Goal: Information Seeking & Learning: Learn about a topic

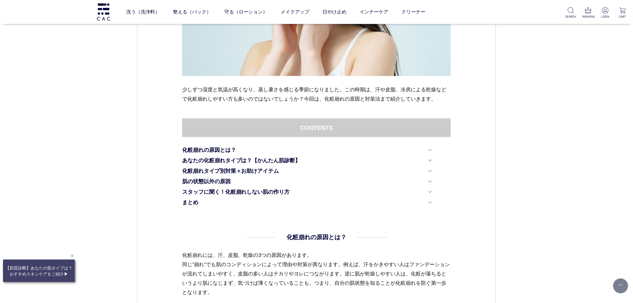
scroll to position [266, 0]
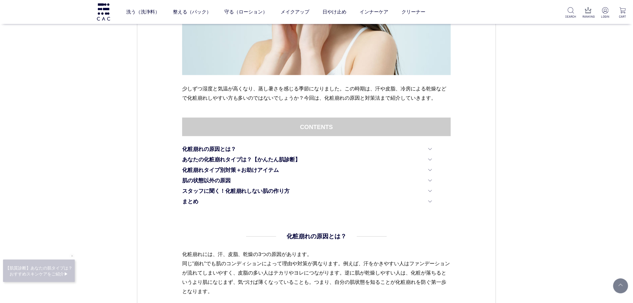
click at [449, 147] on ul "化粧崩れの原因とは？ あなたの化粧崩れタイプは？【かんたん肌診断】 化粧崩れタイプ別対策＋お助けアイテム 肌の状態以外の原因 スタッフに聞く！化粧崩れしない肌…" at bounding box center [316, 176] width 269 height 63
click at [196, 123] on dt "CONTENTS" at bounding box center [316, 127] width 269 height 19
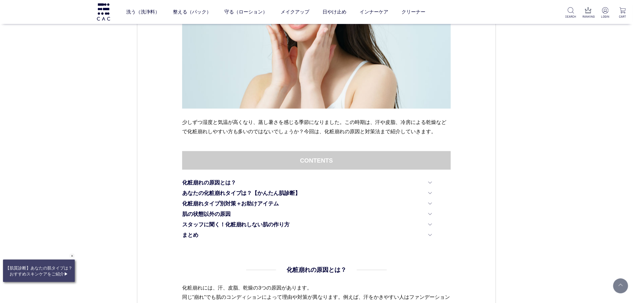
scroll to position [232, 0]
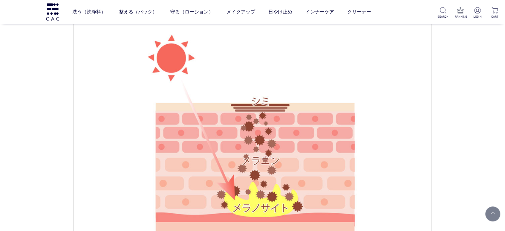
scroll to position [532, 0]
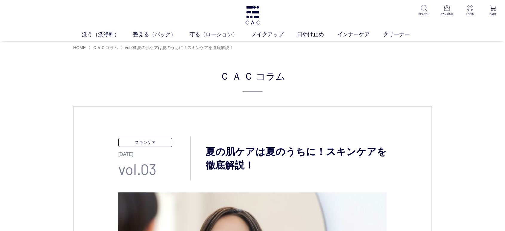
click at [290, 170] on h1 "夏の肌ケアは夏のうちに！スキンケアを徹底解説！" at bounding box center [289, 158] width 196 height 27
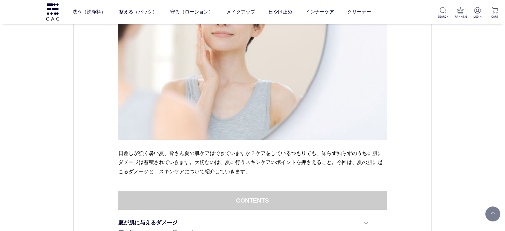
scroll to position [100, 0]
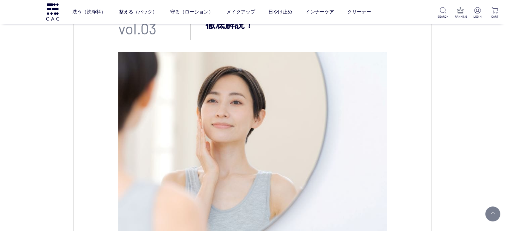
drag, startPoint x: 49, startPoint y: 83, endPoint x: 49, endPoint y: 78, distance: 5.4
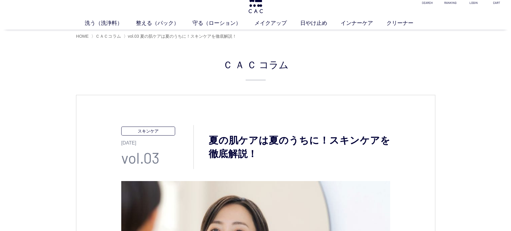
scroll to position [0, 0]
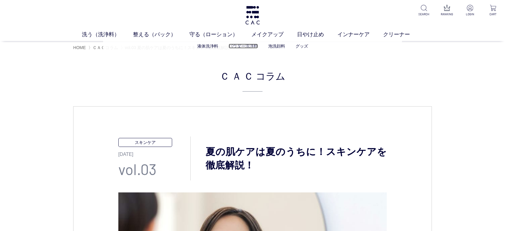
click at [244, 44] on link "パウダー洗浄料" at bounding box center [243, 46] width 29 height 5
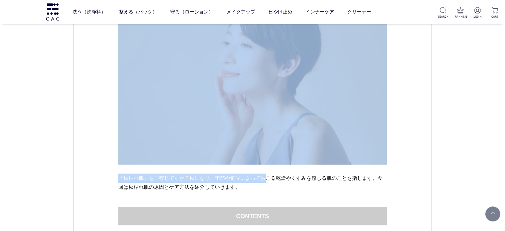
drag, startPoint x: 108, startPoint y: 173, endPoint x: 267, endPoint y: 181, distance: 158.7
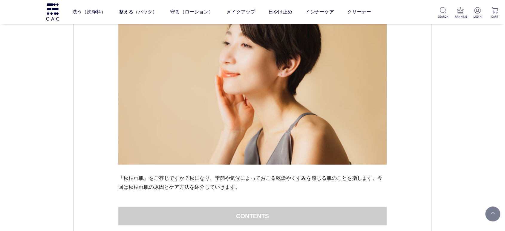
click at [266, 187] on p "「秋枯れ肌」をご存じですか？秋になり、季節や気候によっておこる乾燥やくすみを感じる肌のことを指します。今回は秋枯れ肌の原因とケア方法を紹介していきます。" at bounding box center [252, 182] width 269 height 19
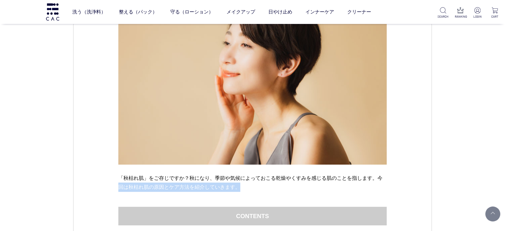
drag, startPoint x: 226, startPoint y: 193, endPoint x: 101, endPoint y: 166, distance: 128.1
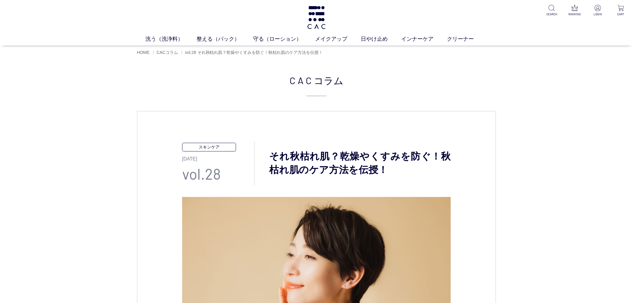
scroll to position [199, 0]
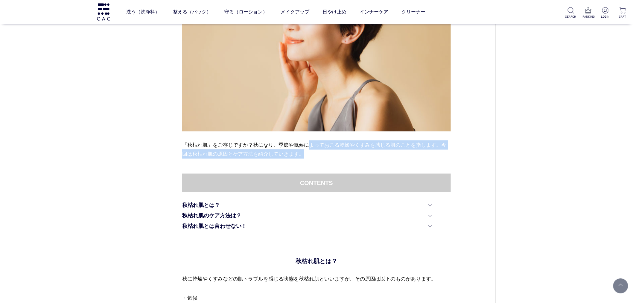
drag, startPoint x: 346, startPoint y: 152, endPoint x: 394, endPoint y: 151, distance: 47.9
click at [394, 151] on p "「秋枯れ肌」をご存じですか？秋になり、季節や気候によっておこる乾燥やくすみを感じる肌のことを指します。今回は秋枯れ肌の原因とケア方法を紹介していきます。" at bounding box center [316, 149] width 269 height 19
click at [406, 157] on p "「秋枯れ肌」をご存じですか？秋になり、季節や気候によっておこる乾燥やくすみを感じる肌のことを指します。今回は秋枯れ肌の原因とケア方法を紹介していきます。" at bounding box center [316, 149] width 269 height 19
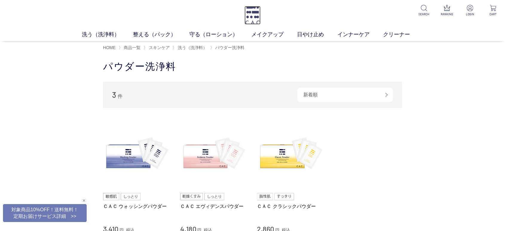
click at [256, 18] on img at bounding box center [253, 15] width 16 height 19
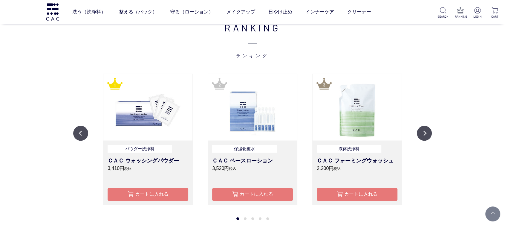
scroll to position [665, 0]
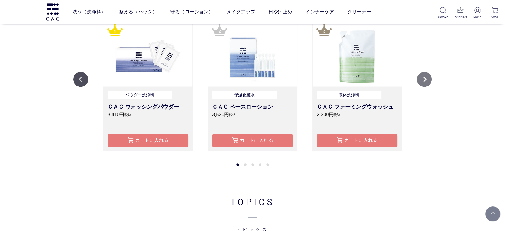
click at [421, 80] on button "Next" at bounding box center [424, 79] width 15 height 15
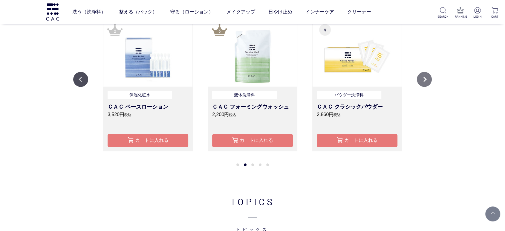
click at [424, 81] on button "Next" at bounding box center [424, 79] width 15 height 15
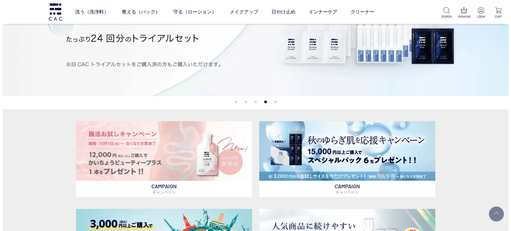
scroll to position [0, 0]
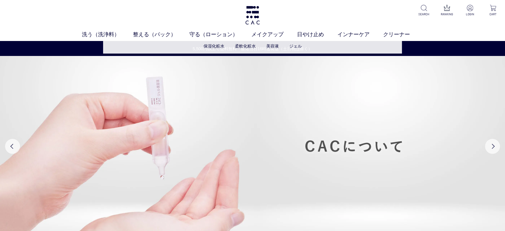
click at [213, 43] on li "保湿化粧水" at bounding box center [219, 46] width 31 height 6
click at [215, 46] on link "保湿化粧水" at bounding box center [214, 46] width 21 height 5
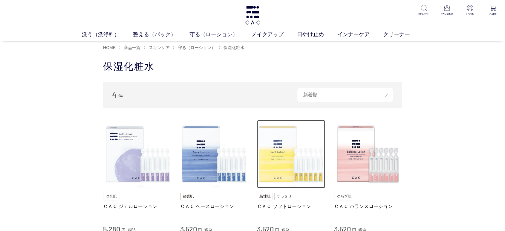
click at [278, 139] on img at bounding box center [291, 154] width 68 height 68
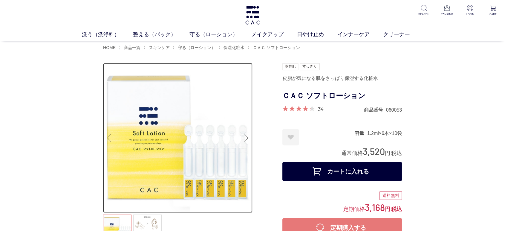
drag, startPoint x: 166, startPoint y: 124, endPoint x: 167, endPoint y: 121, distance: 3.7
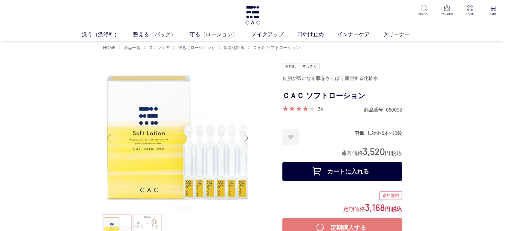
drag, startPoint x: 0, startPoint y: 162, endPoint x: 83, endPoint y: 135, distance: 87.0
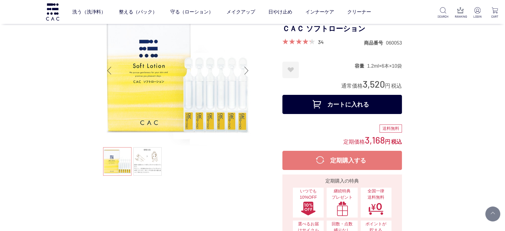
scroll to position [66, 0]
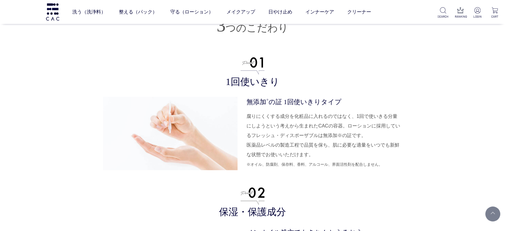
scroll to position [1429, 0]
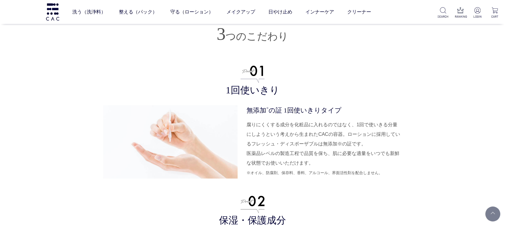
click at [294, 156] on dd "腐りにくくする成分を化粧品に入れるのではなく、1回で使いきる分量にしようという考えから生まれたCACの容器。ローションに採用しているフレッシュ・ディスポーザブ…" at bounding box center [325, 148] width 156 height 57
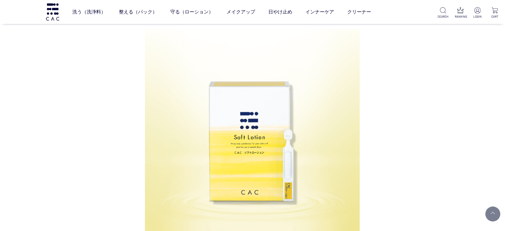
scroll to position [232, 0]
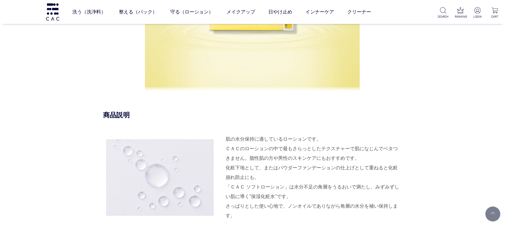
scroll to position [498, 0]
click at [50, 13] on img at bounding box center [52, 11] width 15 height 17
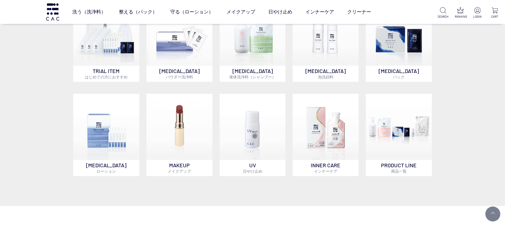
scroll to position [399, 0]
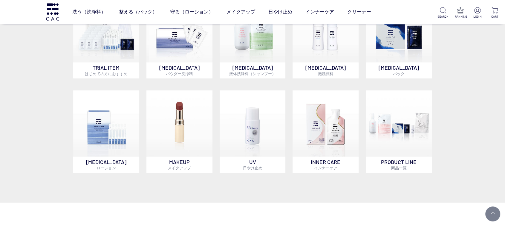
click at [0, 93] on div "CAMPAIGN キャンペーン CAMPAIGN キャンペーン CAMPAIGN キャンペーン CAMPAIGN キャンペーン TRIAL ITEM はじめて…" at bounding box center [252, 6] width 505 height 392
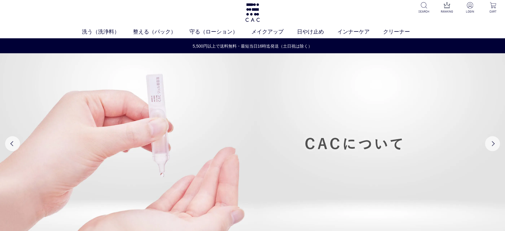
scroll to position [0, 0]
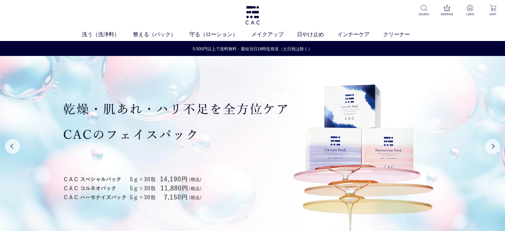
drag, startPoint x: 31, startPoint y: 12, endPoint x: 81, endPoint y: 11, distance: 50.8
click at [31, 12] on div "洗う（洗浄料） 液体洗浄料 パウダー洗浄料 泡洗顔料 グッズ 整える（パック） フェイスパック ヘアパック 守る（ローション） 保湿化粧水 柔軟化粧水 美容液…" at bounding box center [252, 20] width 505 height 41
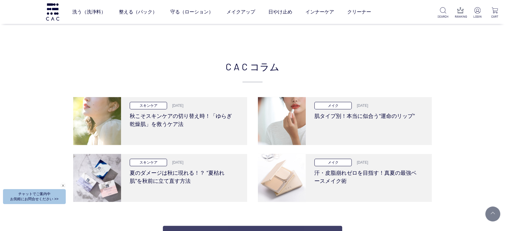
scroll to position [1196, 0]
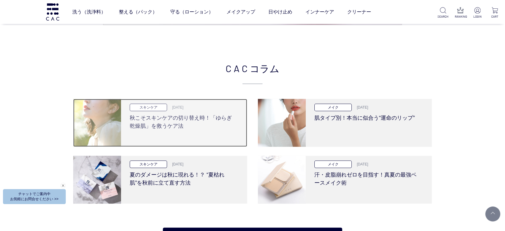
click at [198, 114] on h3 "秋こそスキンケアの切り替え時！「ゆらぎ乾燥肌」を救うケア法" at bounding box center [182, 120] width 104 height 19
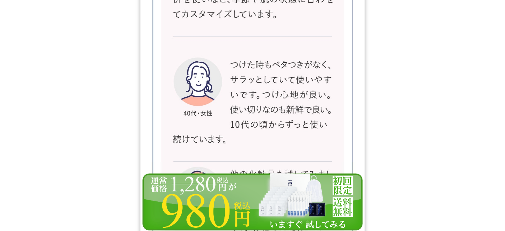
scroll to position [9859, 0]
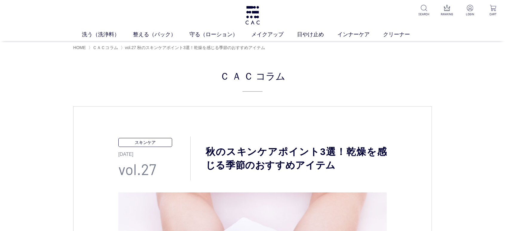
click at [416, 13] on div "洗う（洗浄料） 液体洗浄料 パウダー洗浄料 泡洗顔料 グッズ 整える（パック） フェイスパック ヘアパック 守る（ローション） 保湿化粧水 柔軟化粧水 美容液…" at bounding box center [252, 20] width 505 height 41
click at [420, 11] on p at bounding box center [424, 8] width 15 height 7
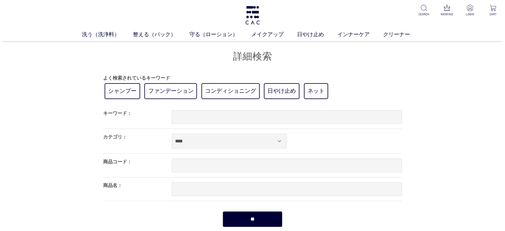
click at [220, 124] on div at bounding box center [287, 116] width 230 height 23
click at [219, 121] on input "text" at bounding box center [287, 117] width 230 height 14
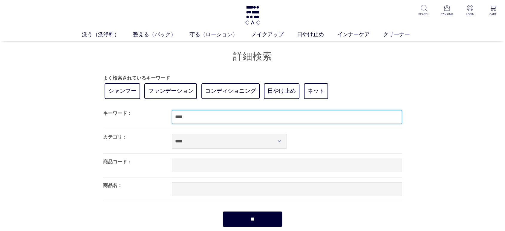
type input "****"
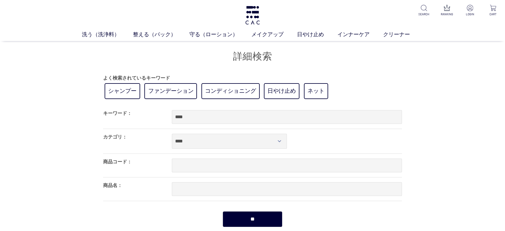
click at [225, 223] on input "**" at bounding box center [253, 219] width 60 height 16
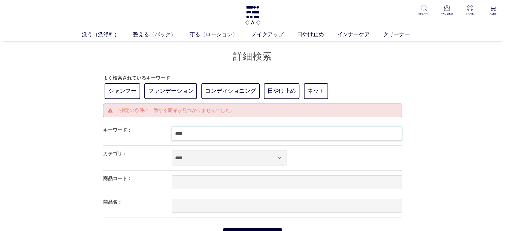
click at [194, 133] on input "****" at bounding box center [287, 134] width 230 height 14
drag, startPoint x: 123, startPoint y: 139, endPoint x: 79, endPoint y: 140, distance: 44.0
click at [88, 140] on div "買い物かご 買い物かご内の商品 買い物かごは空です... カテゴリから探す 商品一覧 ジャンルから探す 限定品 詳細検索 よく検索されているキーワード シャン…" at bounding box center [252, 142] width 505 height 203
type input "*"
type input "****"
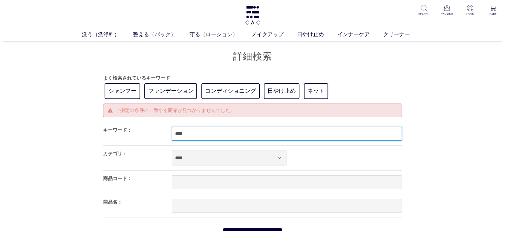
click at [170, 92] on link "ファンデーション" at bounding box center [170, 91] width 53 height 16
